Goal: Task Accomplishment & Management: Manage account settings

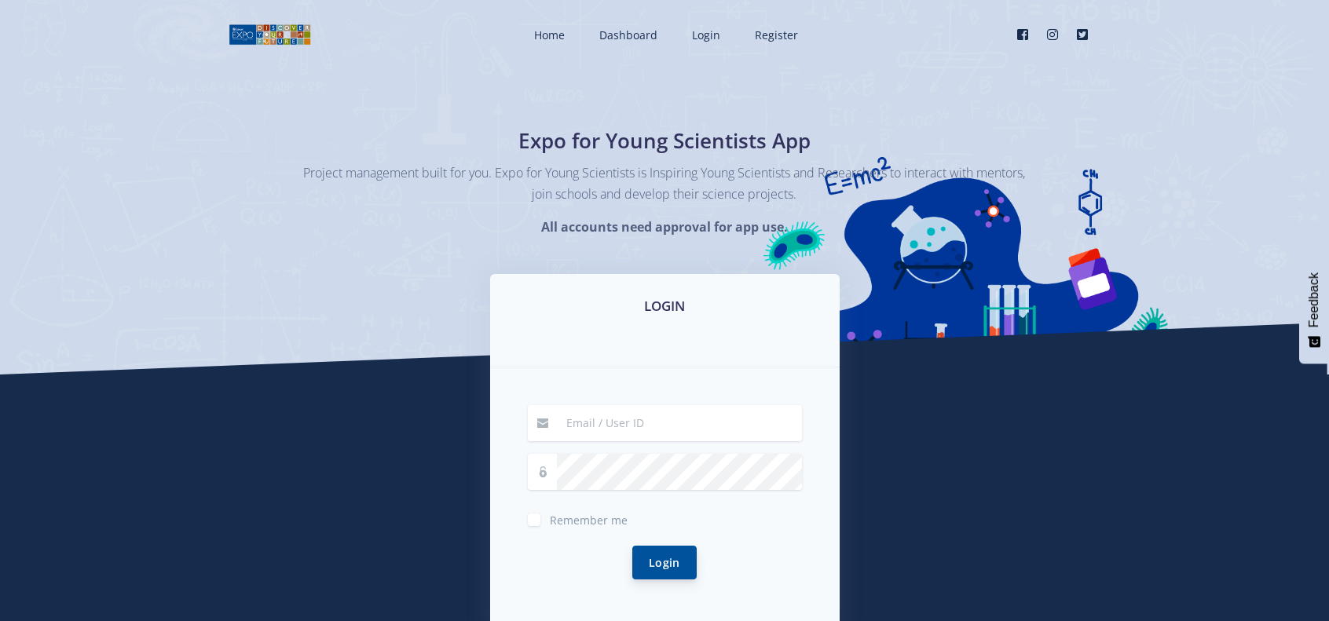
type input "[EMAIL_ADDRESS][DOMAIN_NAME]"
click at [675, 558] on button "Login" at bounding box center [664, 563] width 64 height 34
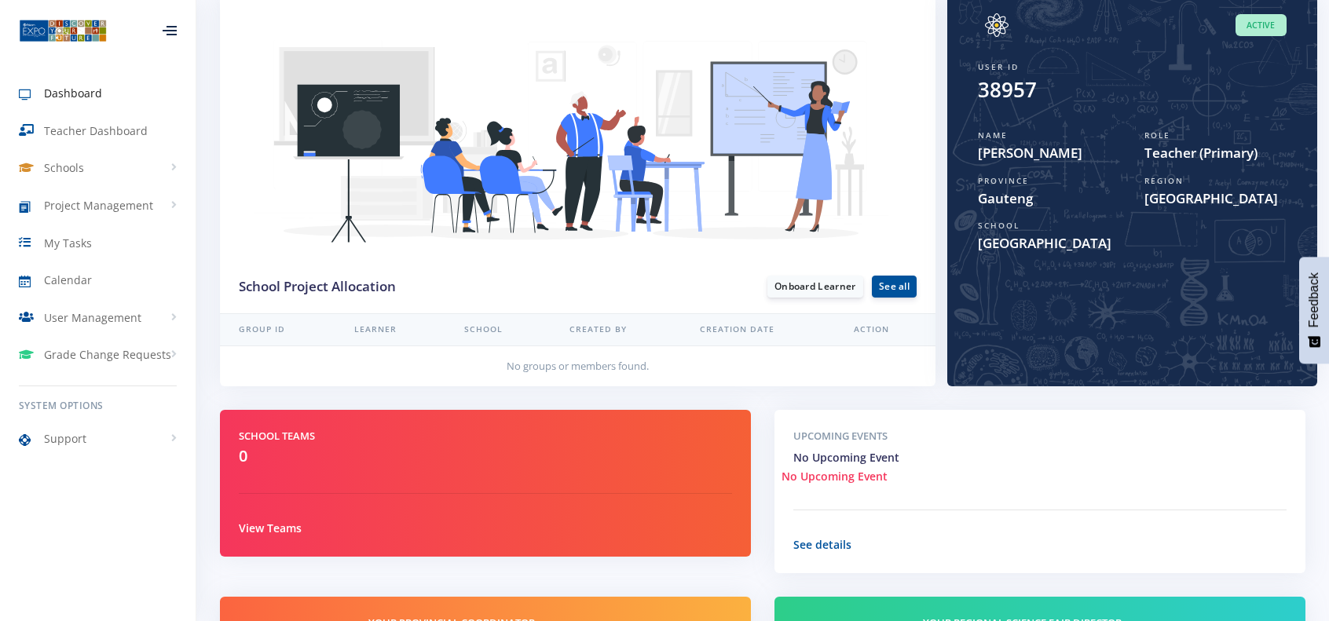
scroll to position [443, 0]
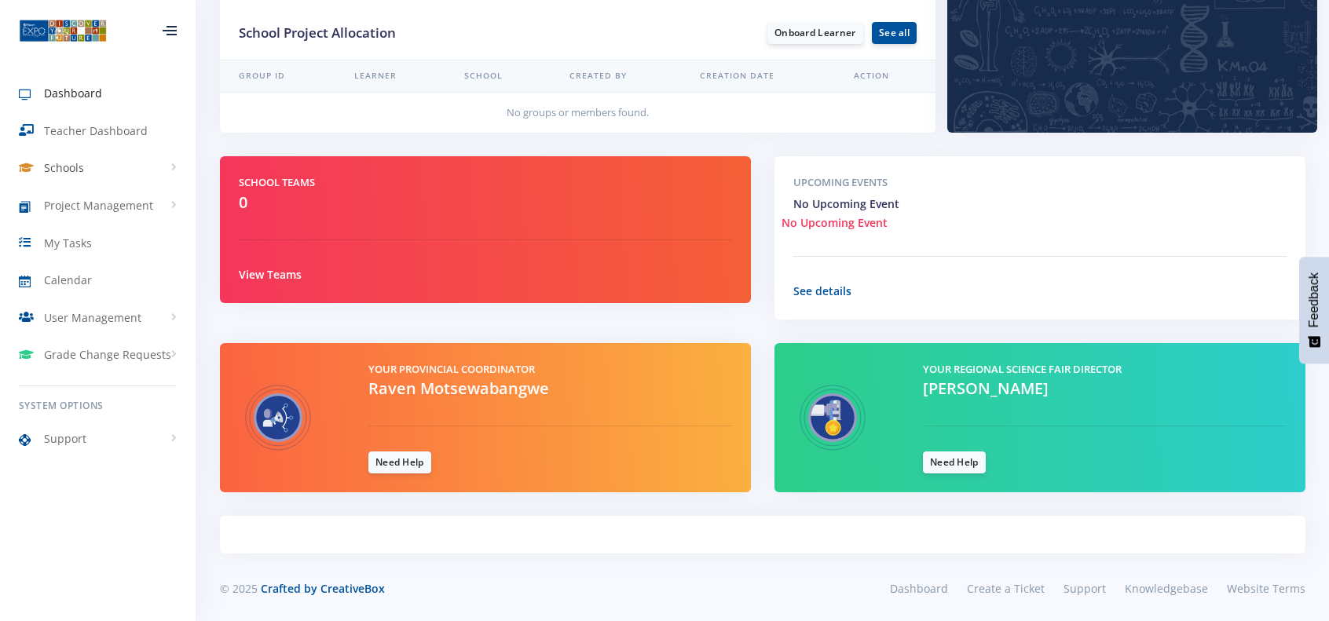
click at [185, 167] on link "Schools" at bounding box center [98, 168] width 196 height 36
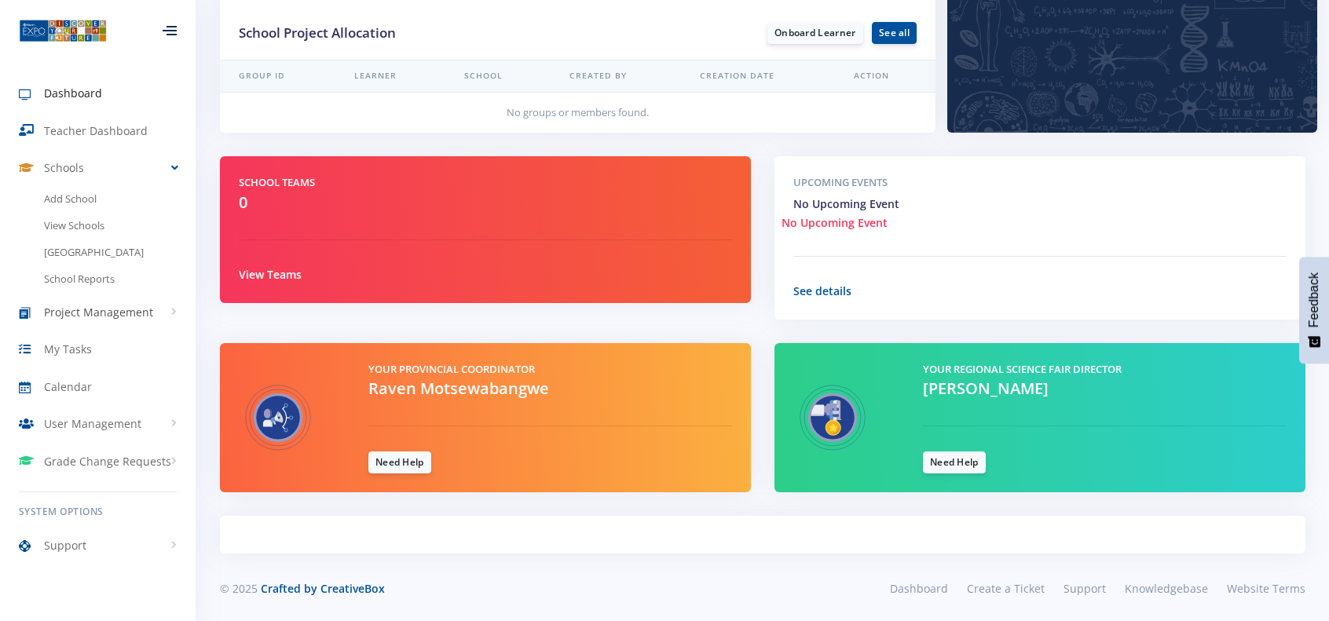
click at [169, 329] on link "Project Management" at bounding box center [98, 312] width 196 height 36
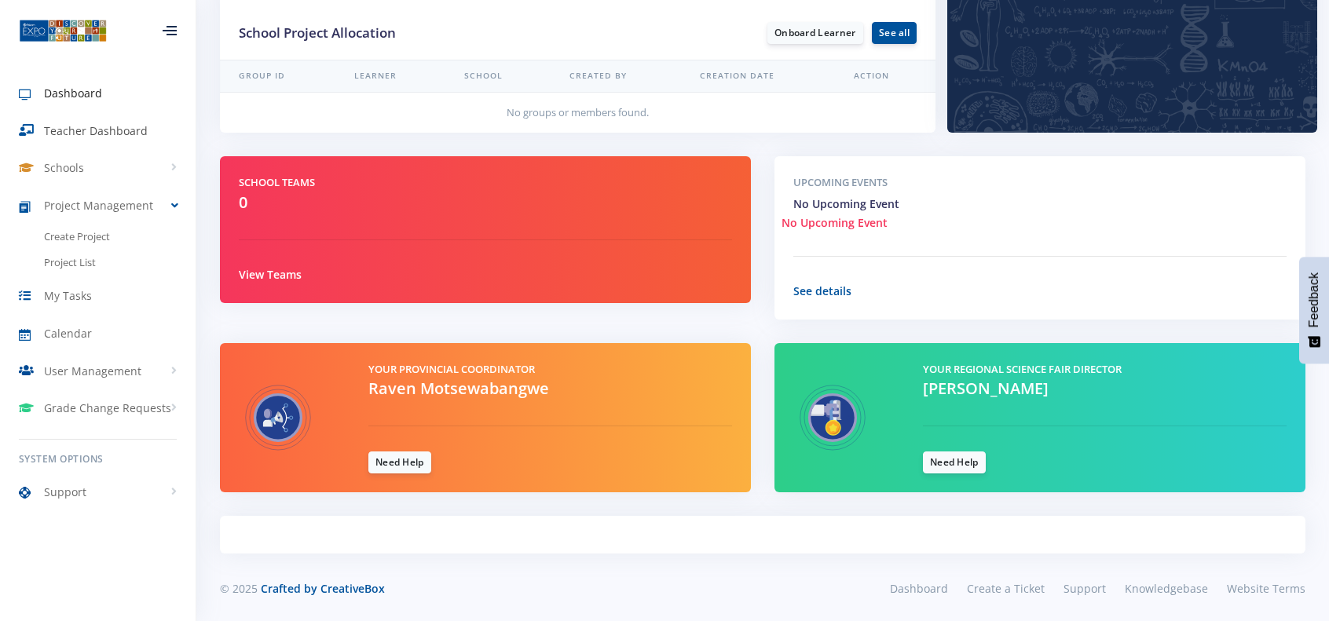
click at [96, 130] on span "Teacher Dashboard" at bounding box center [96, 131] width 104 height 16
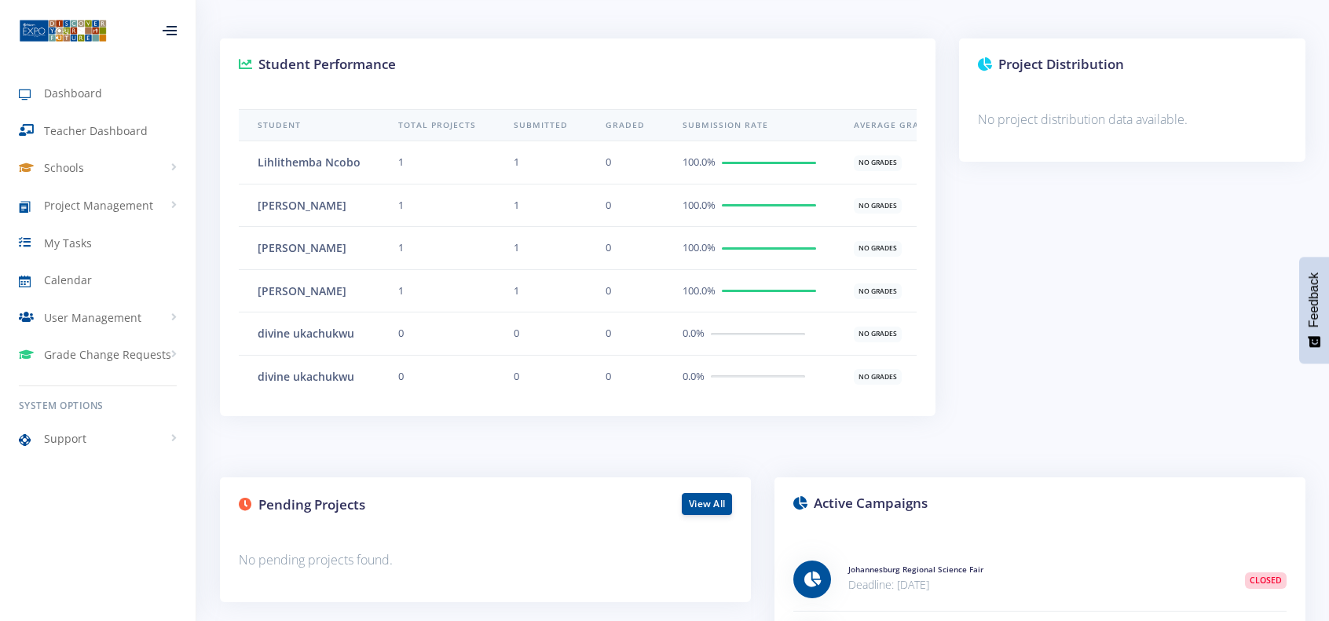
scroll to position [537, 0]
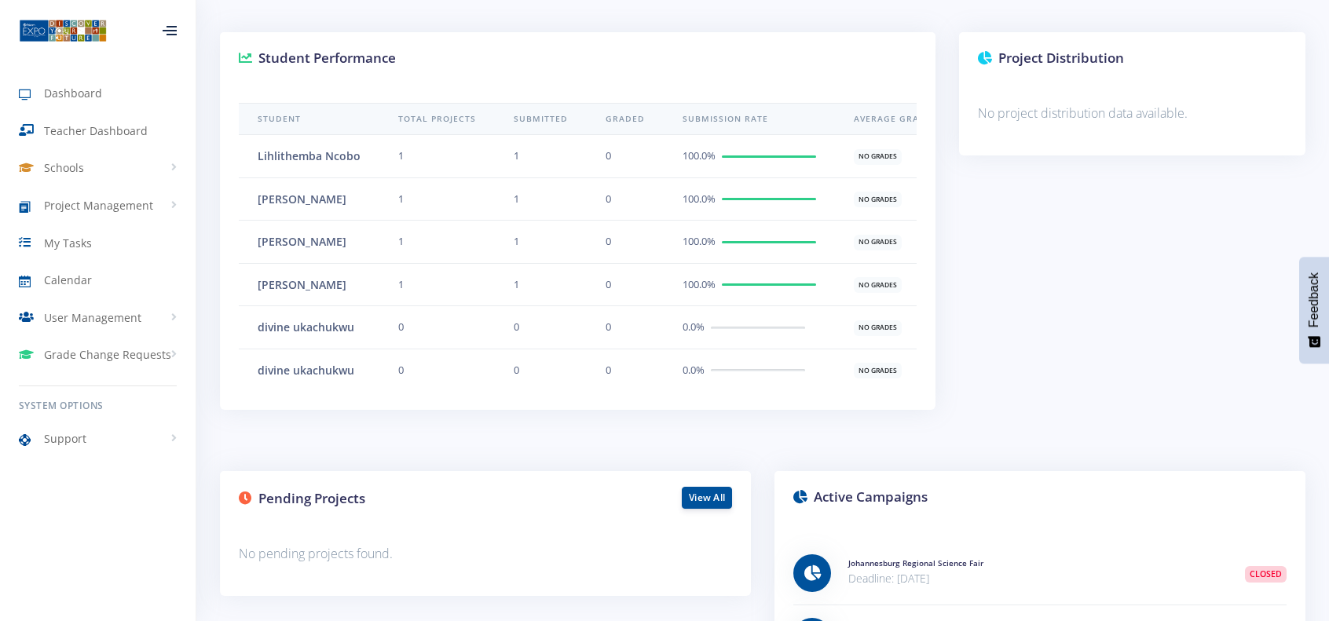
click at [570, 284] on td "1" at bounding box center [541, 284] width 92 height 43
click at [474, 278] on td "1" at bounding box center [436, 284] width 115 height 43
click at [330, 280] on div "[PERSON_NAME]" at bounding box center [309, 284] width 103 height 17
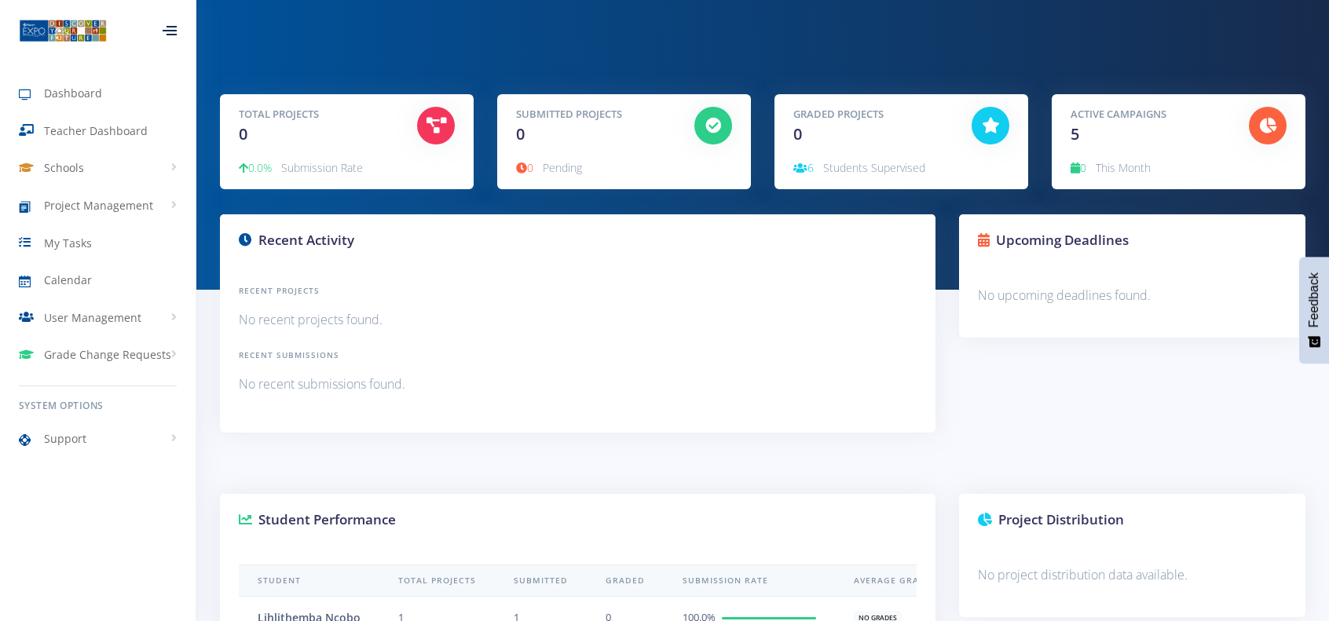
scroll to position [0, 0]
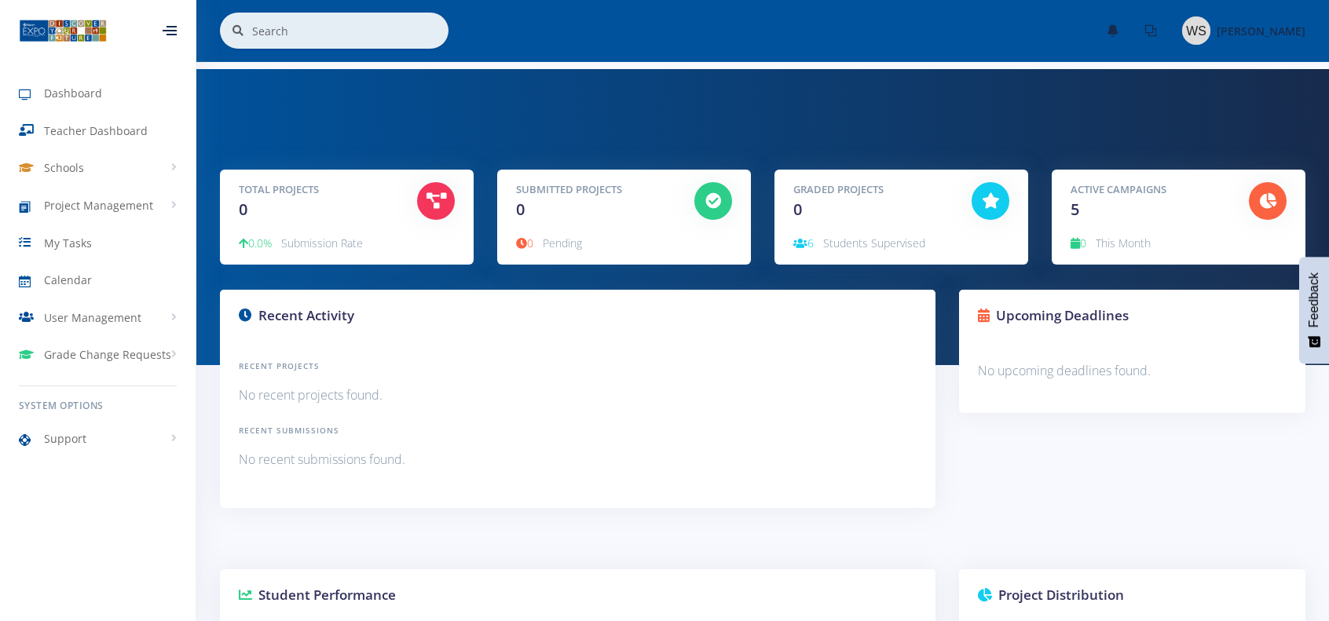
click at [1164, 208] on div "Active Campaigns 5" at bounding box center [1148, 201] width 178 height 39
click at [116, 136] on span "Teacher Dashboard" at bounding box center [96, 131] width 104 height 16
click at [87, 92] on span "Dashboard" at bounding box center [73, 93] width 58 height 16
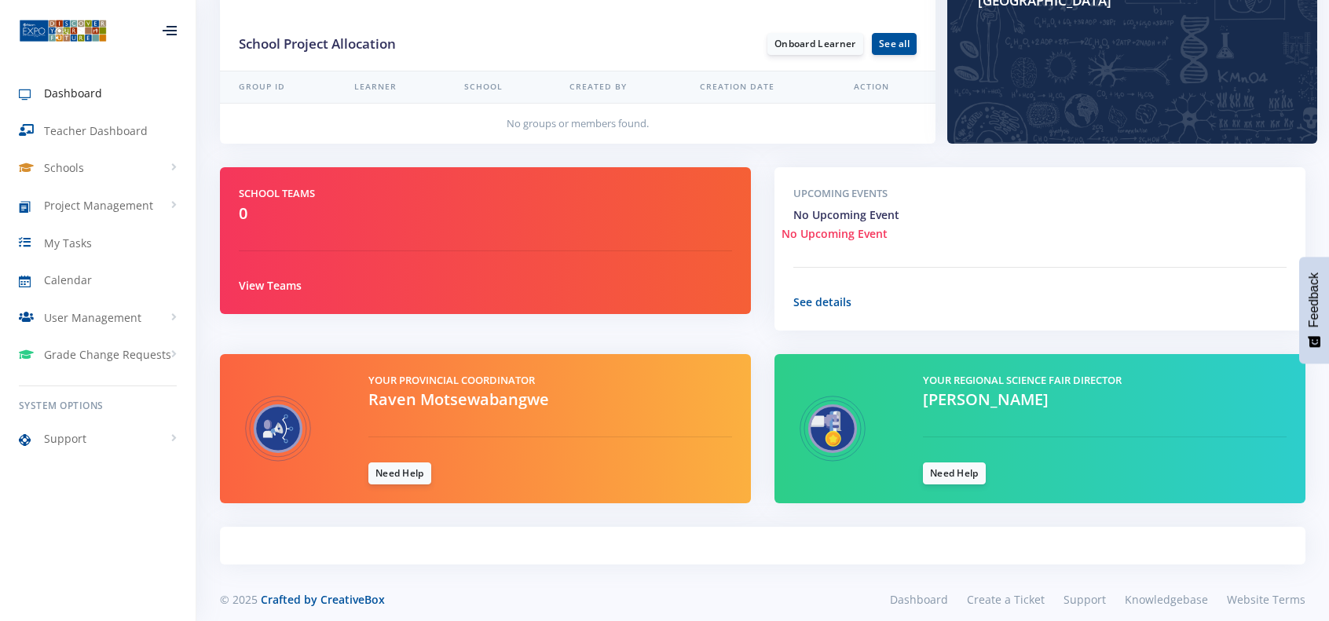
scroll to position [433, 0]
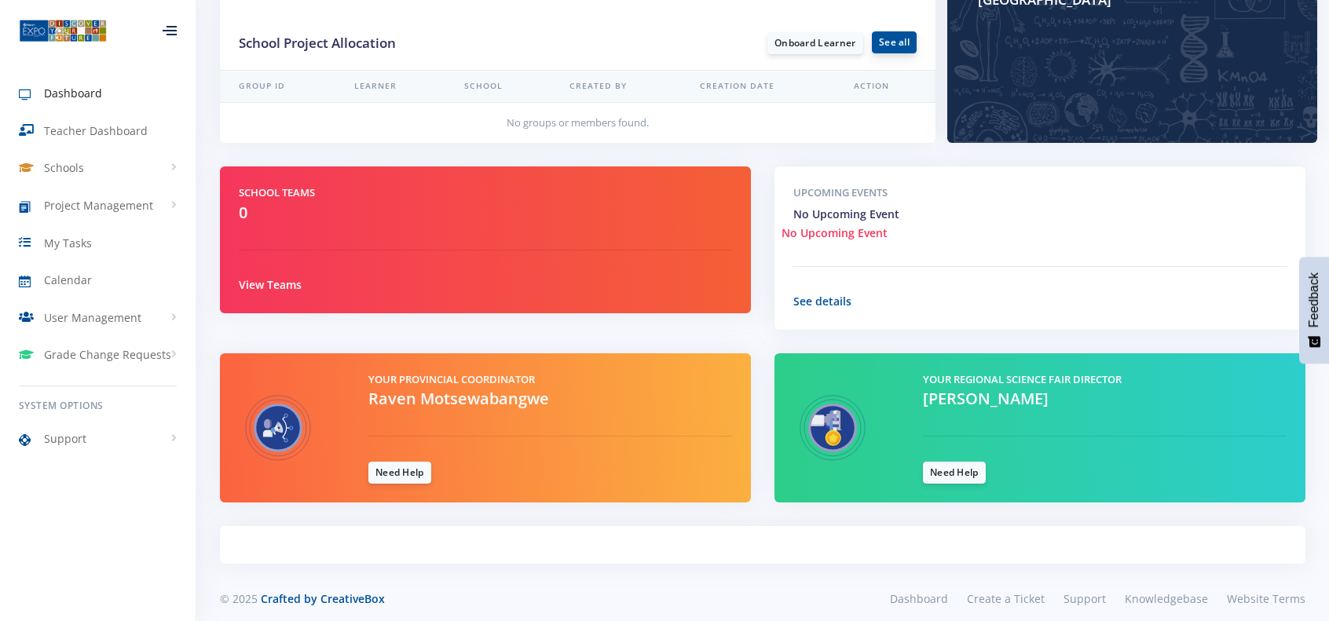
click at [898, 42] on link "See all" at bounding box center [894, 42] width 45 height 22
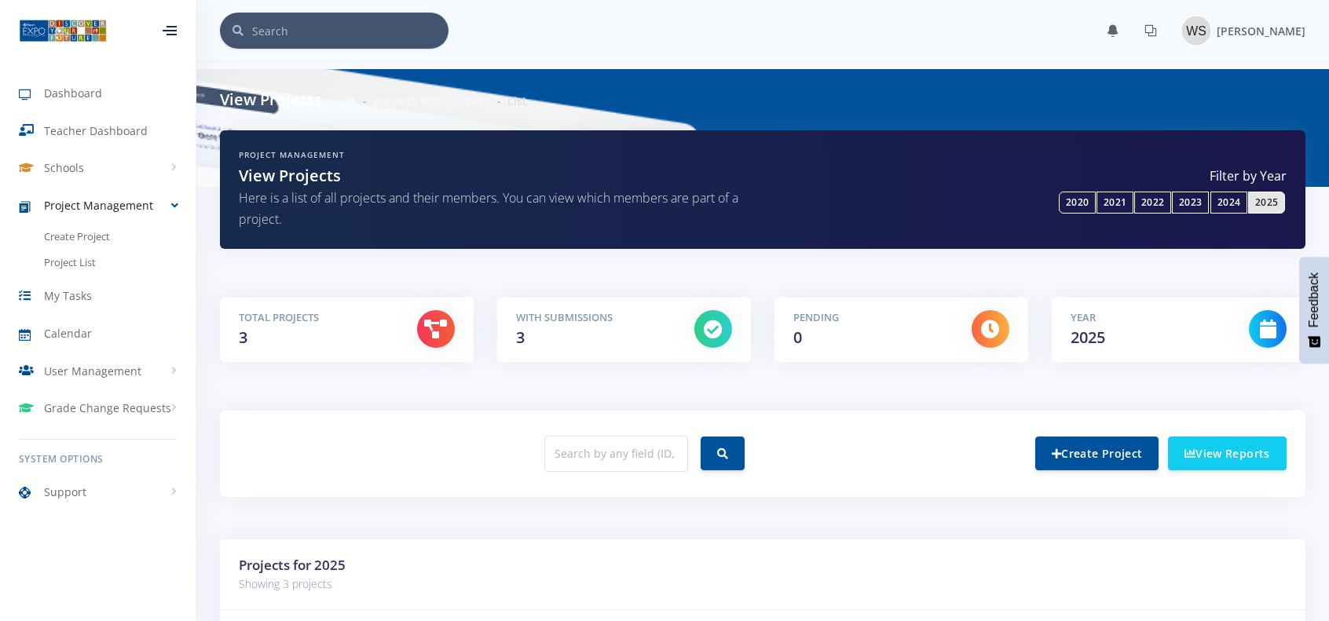
scroll to position [311, 0]
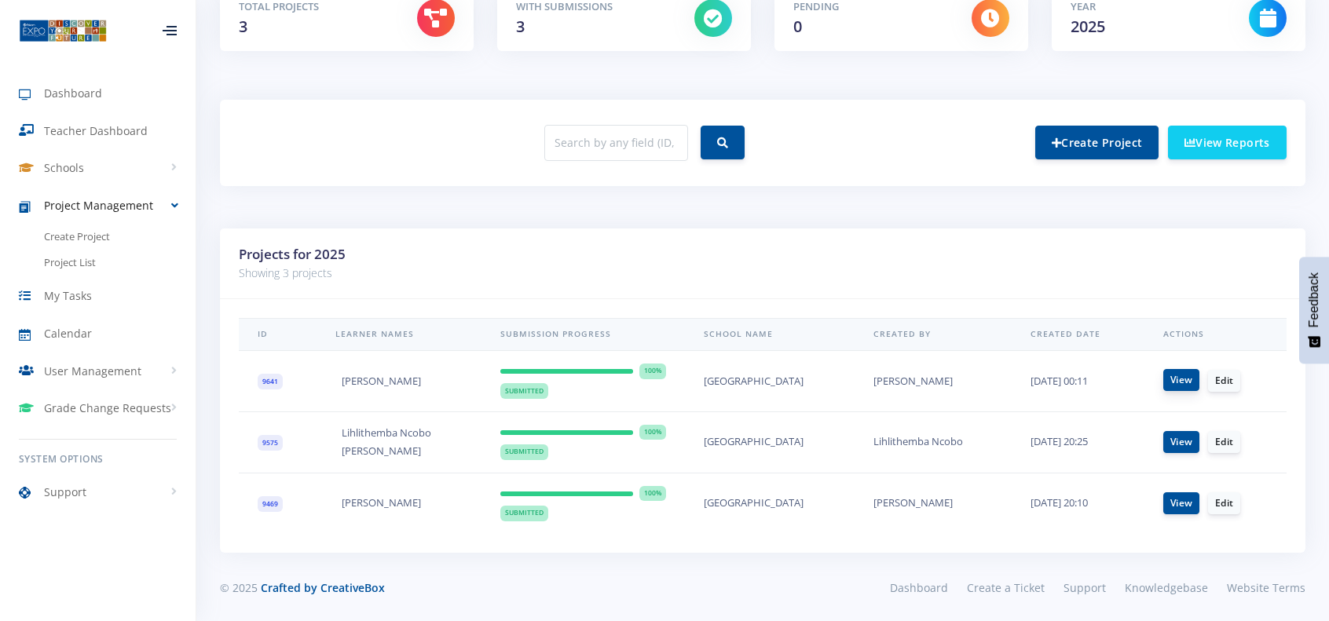
click at [1188, 383] on link "View" at bounding box center [1181, 380] width 36 height 22
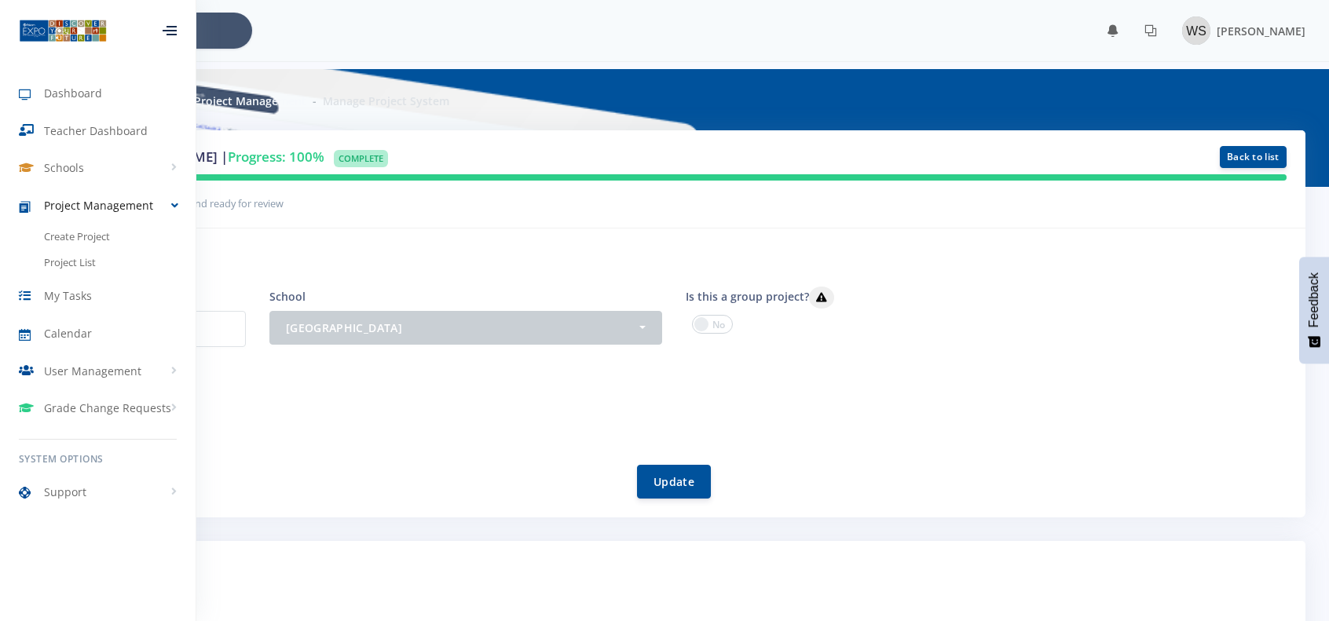
scroll to position [12, 12]
click at [171, 31] on div at bounding box center [170, 30] width 14 height 9
click at [437, 423] on div "[PERSON_NAME]" at bounding box center [673, 415] width 1249 height 24
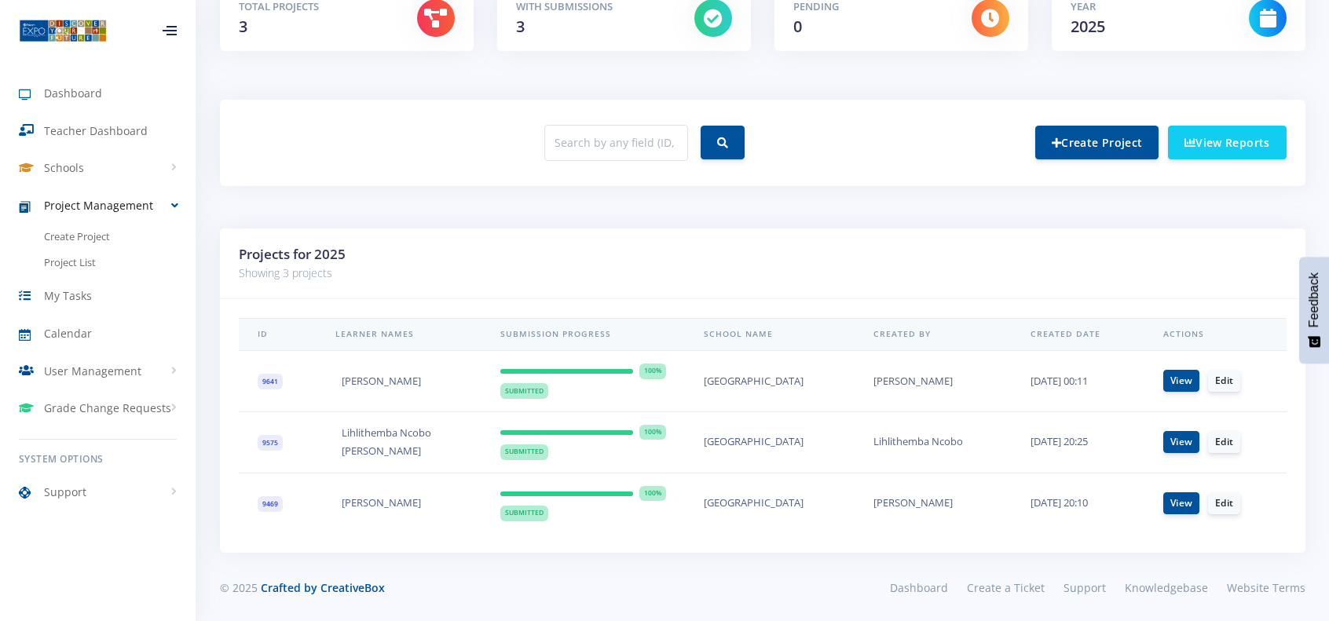
scroll to position [12, 12]
click at [1197, 379] on link "View" at bounding box center [1181, 380] width 36 height 22
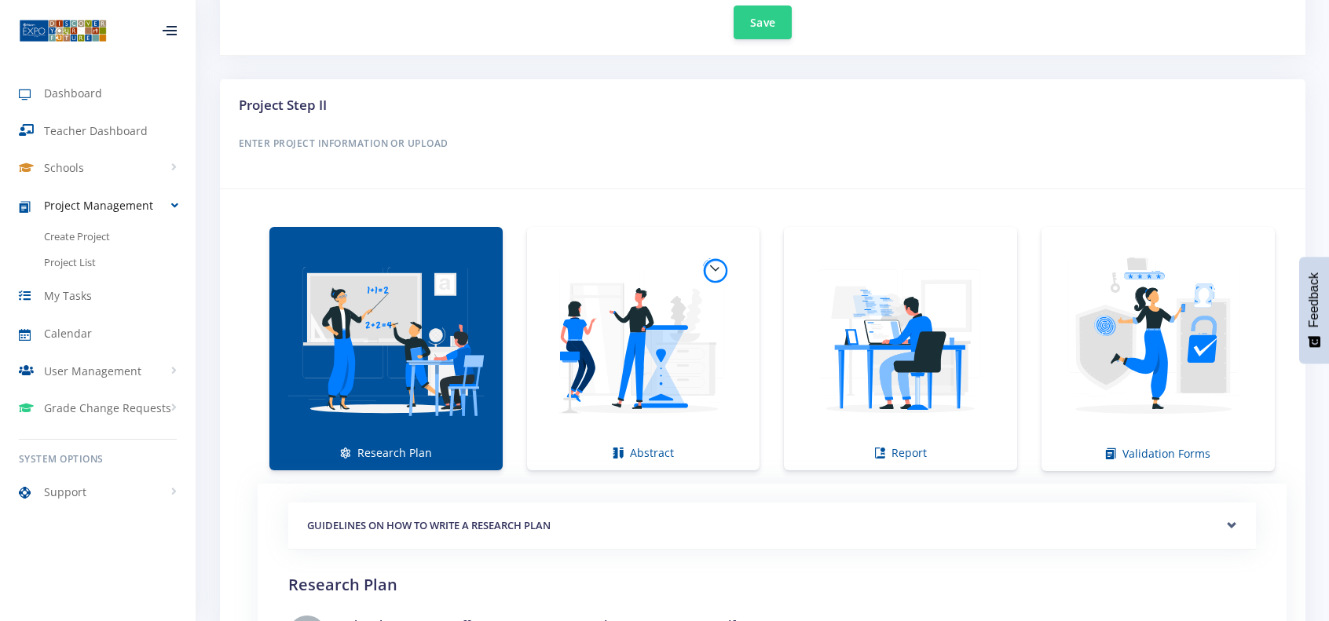
scroll to position [873, 0]
click at [953, 427] on img at bounding box center [900, 340] width 208 height 208
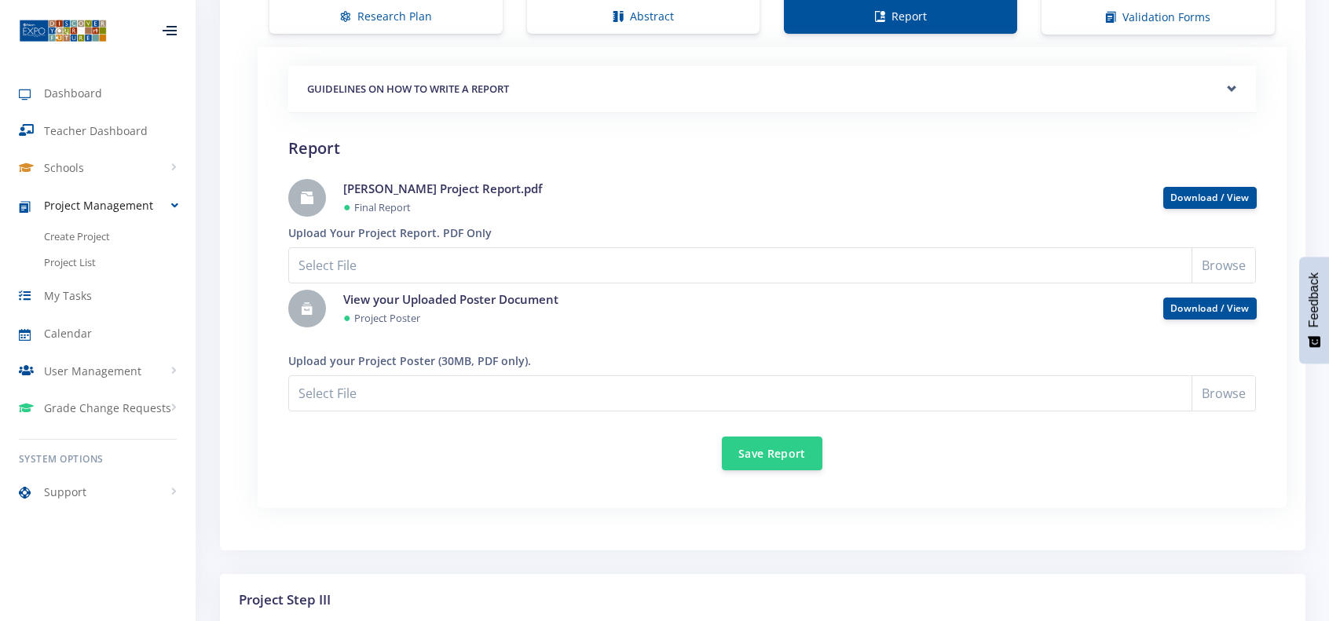
scroll to position [1315, 0]
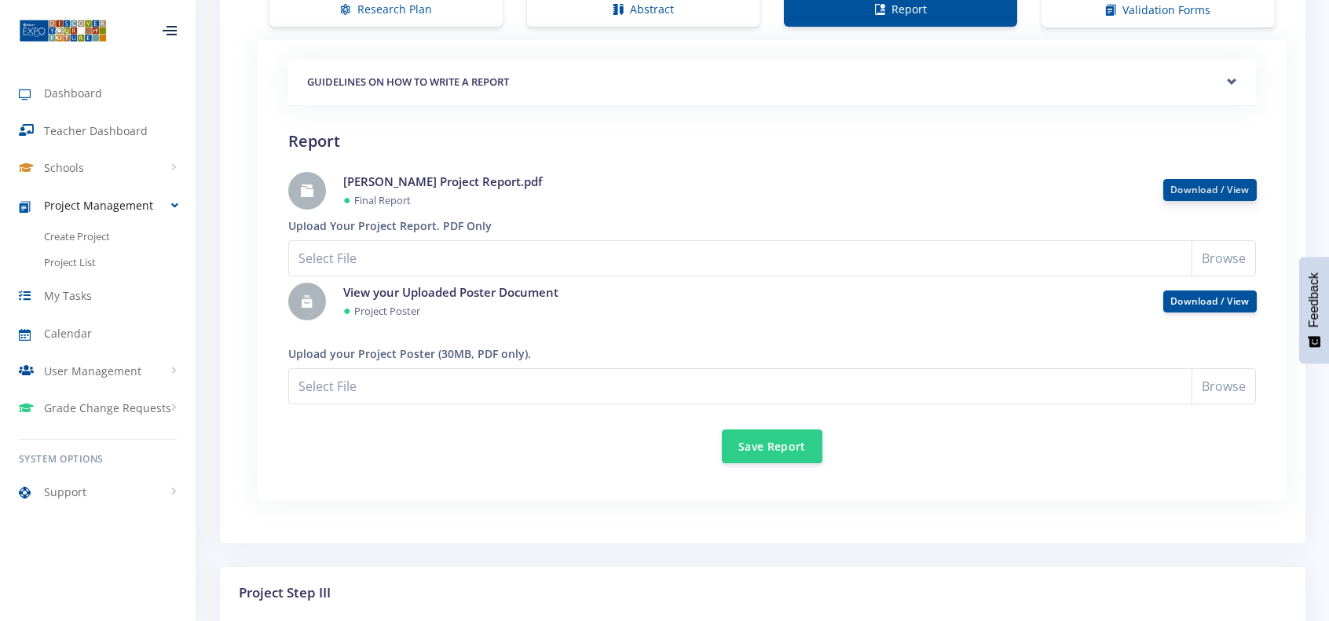
click at [1195, 192] on link "Download / View" at bounding box center [1209, 189] width 79 height 13
